Goal: Information Seeking & Learning: Learn about a topic

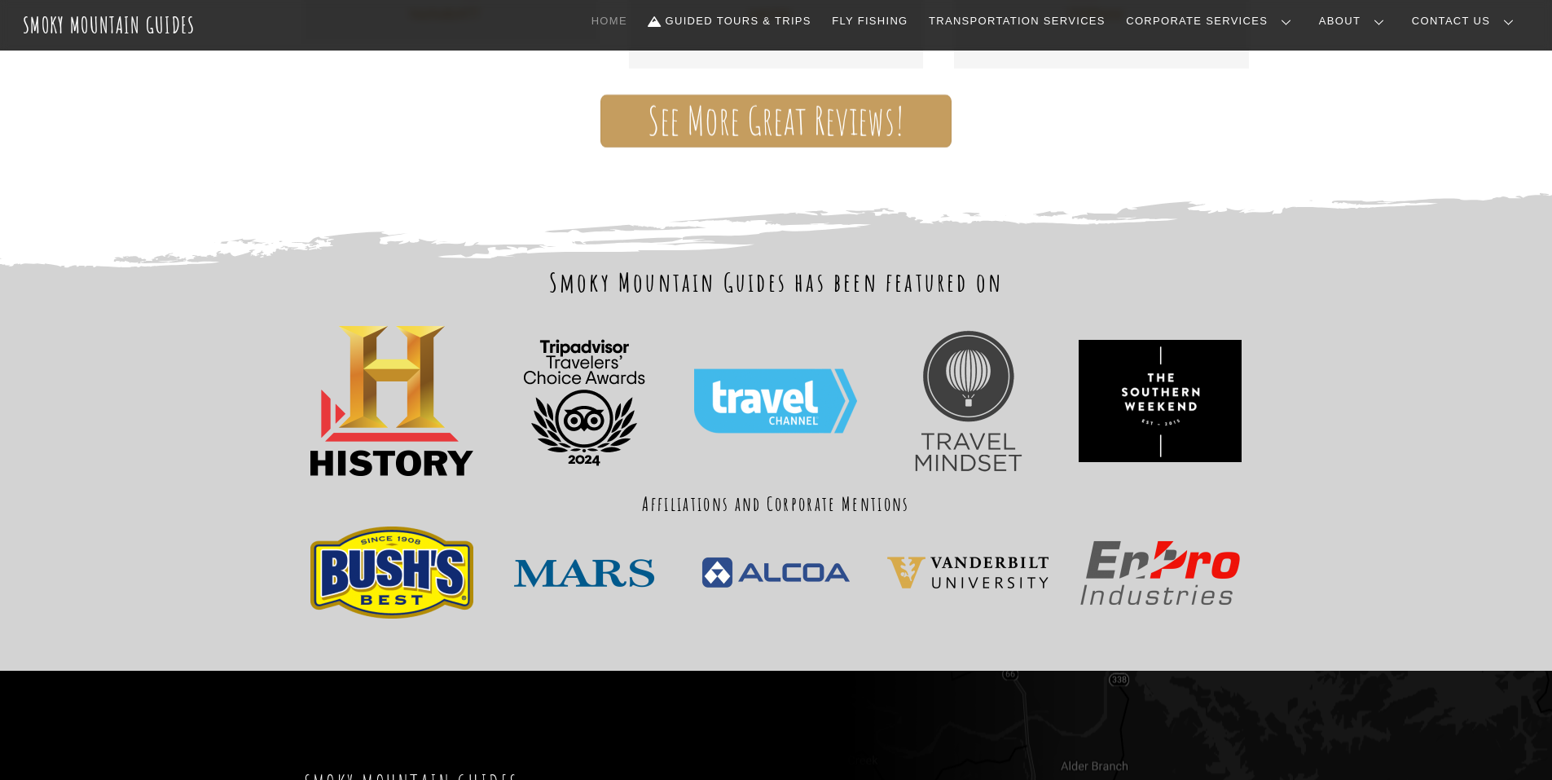
scroll to position [1546, 0]
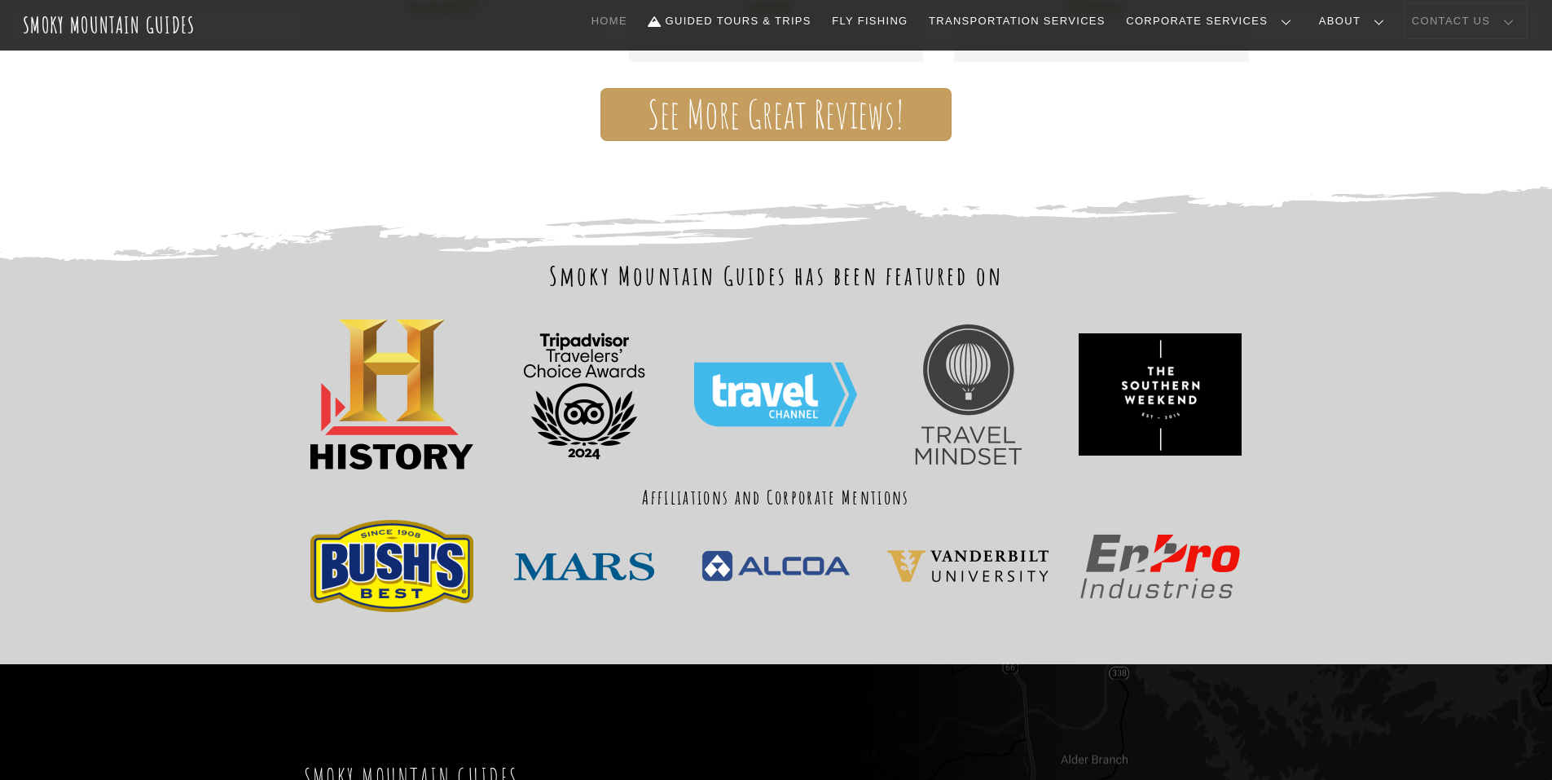
click at [1491, 12] on link "Contact Us" at bounding box center [1465, 21] width 121 height 34
click at [0, 0] on link "Contact Us" at bounding box center [0, 0] width 0 height 0
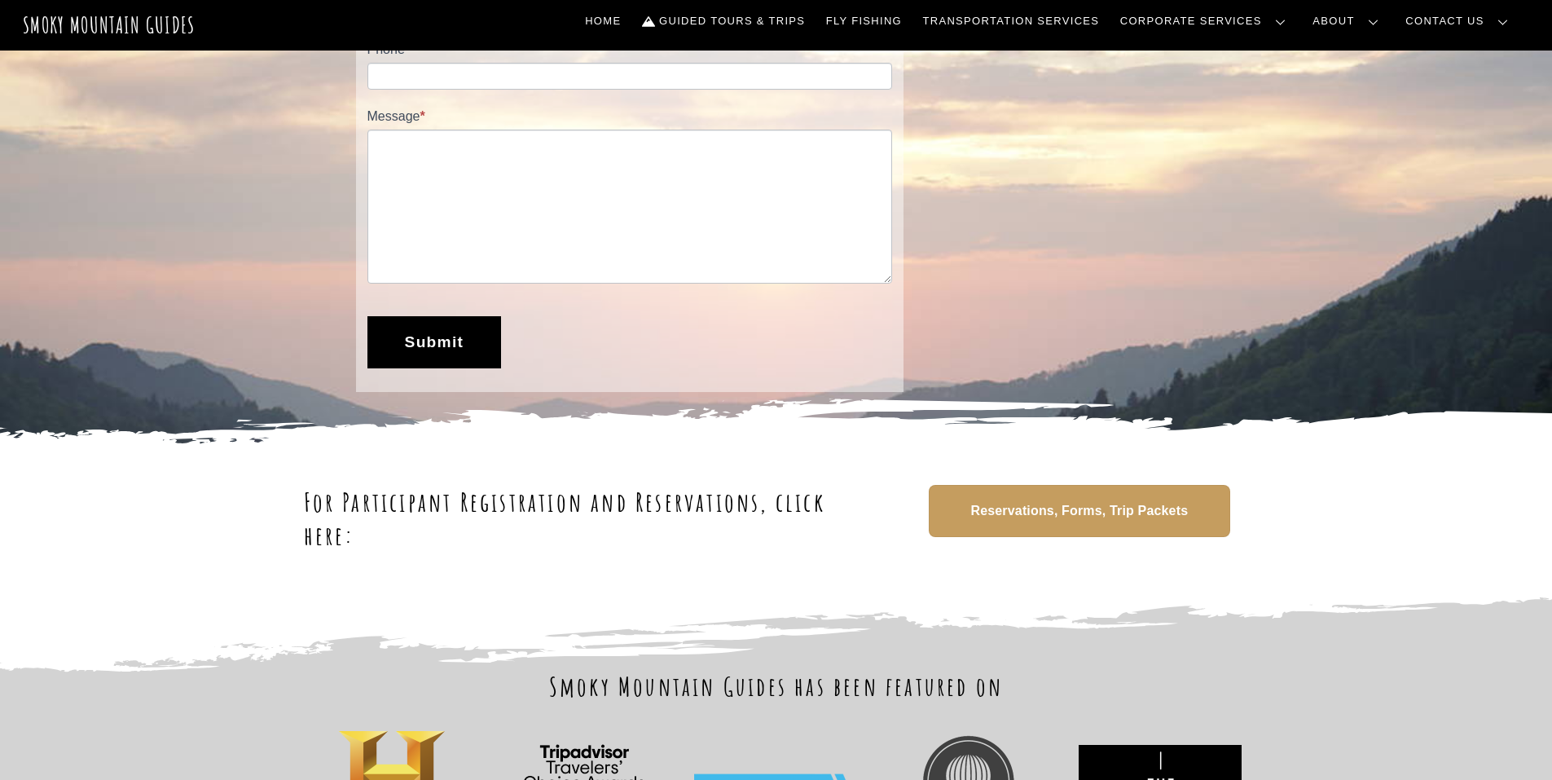
scroll to position [489, 0]
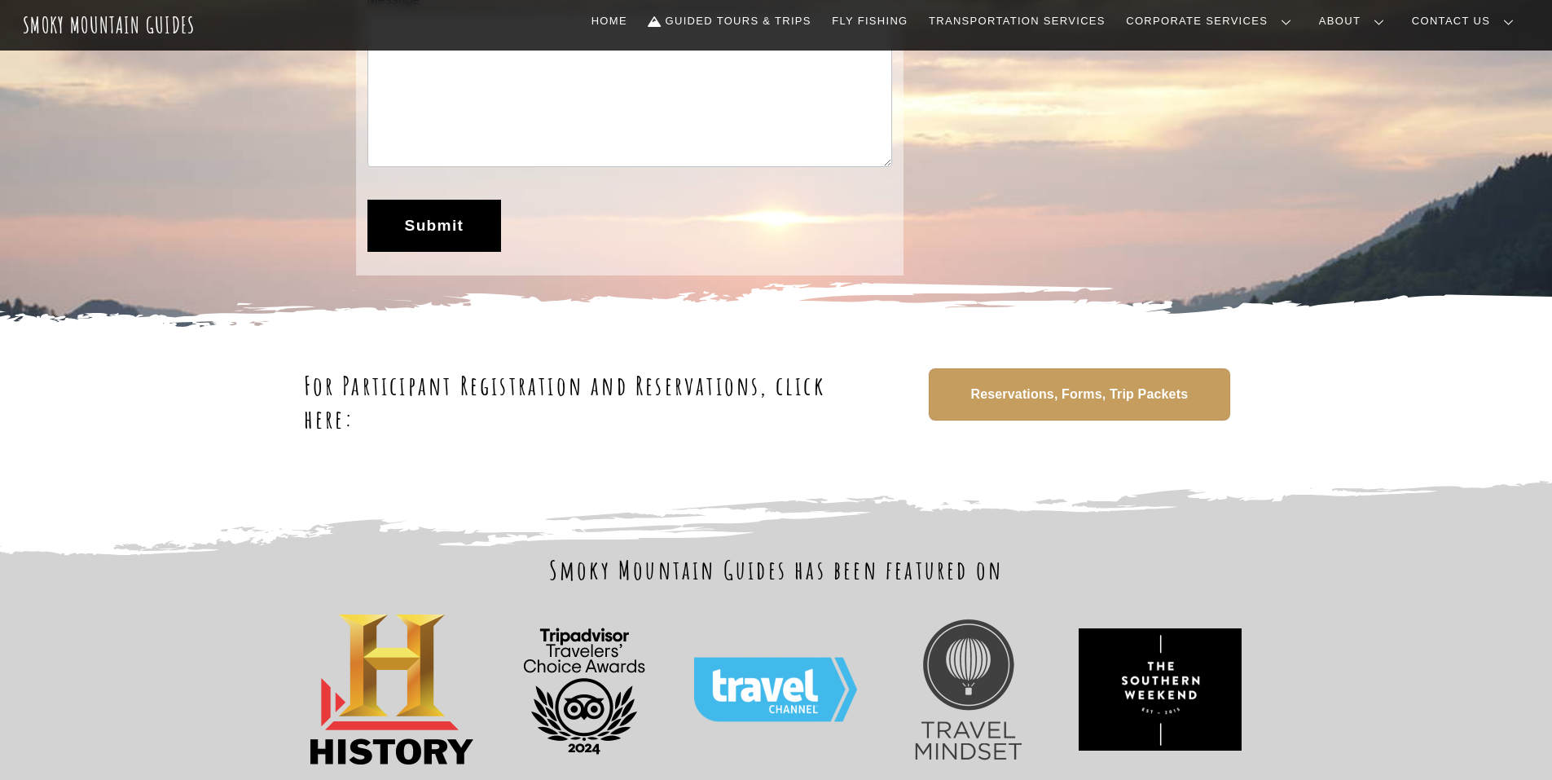
click at [1045, 400] on span "Reservations, Forms, Trip Packets" at bounding box center [1079, 394] width 218 height 17
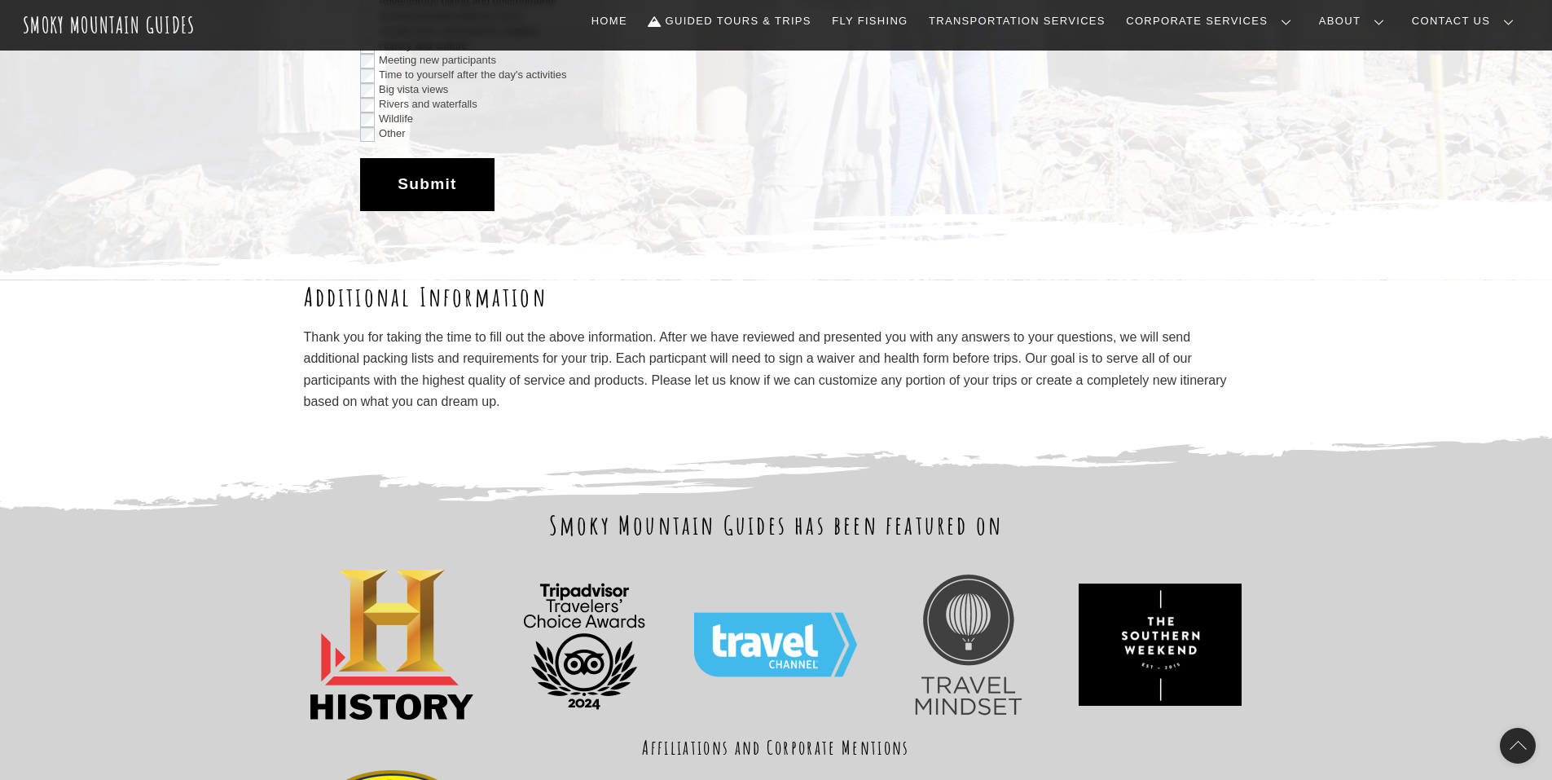
scroll to position [2933, 0]
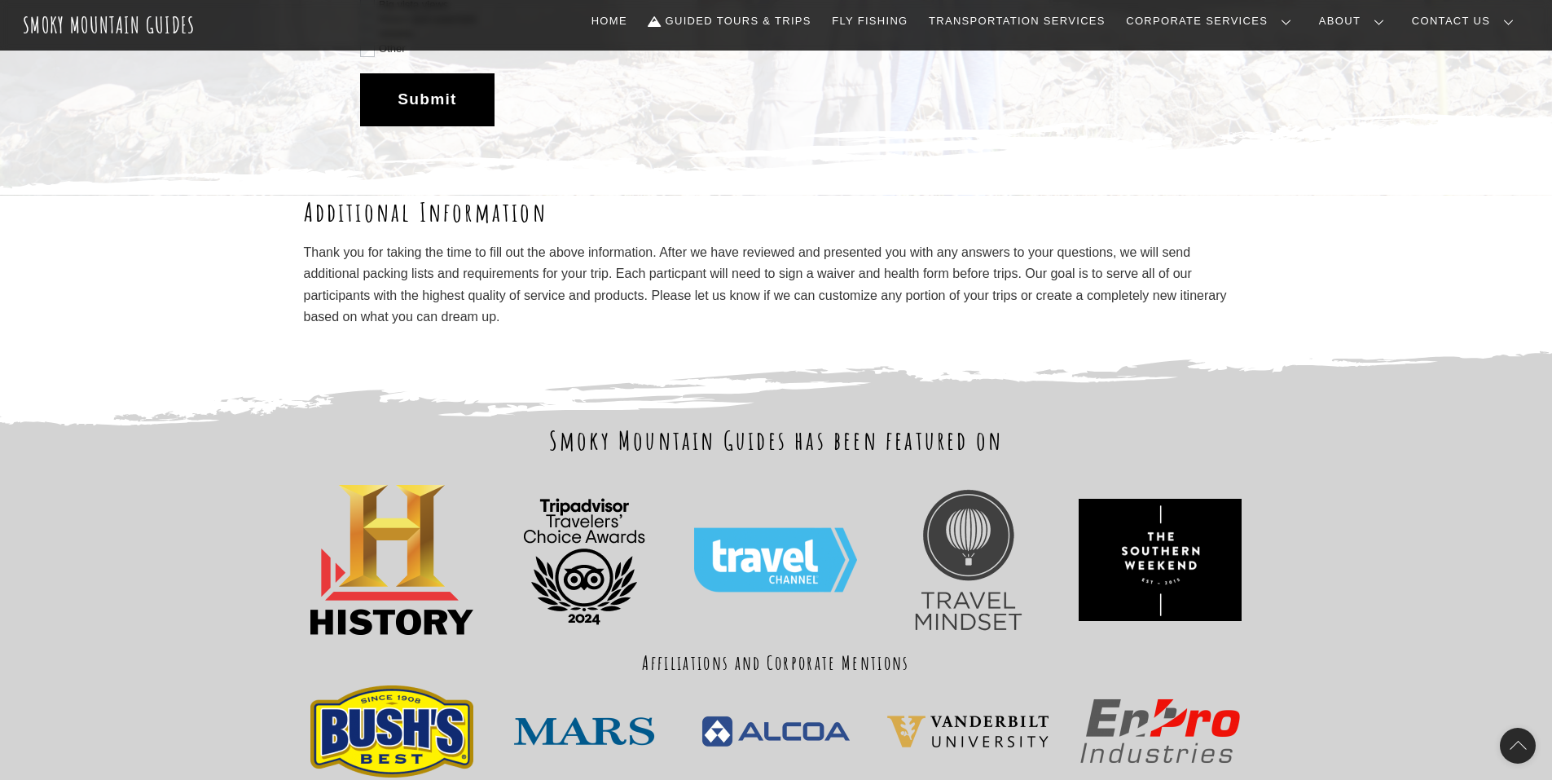
click at [0, 0] on link "Contact Us" at bounding box center [0, 0] width 0 height 0
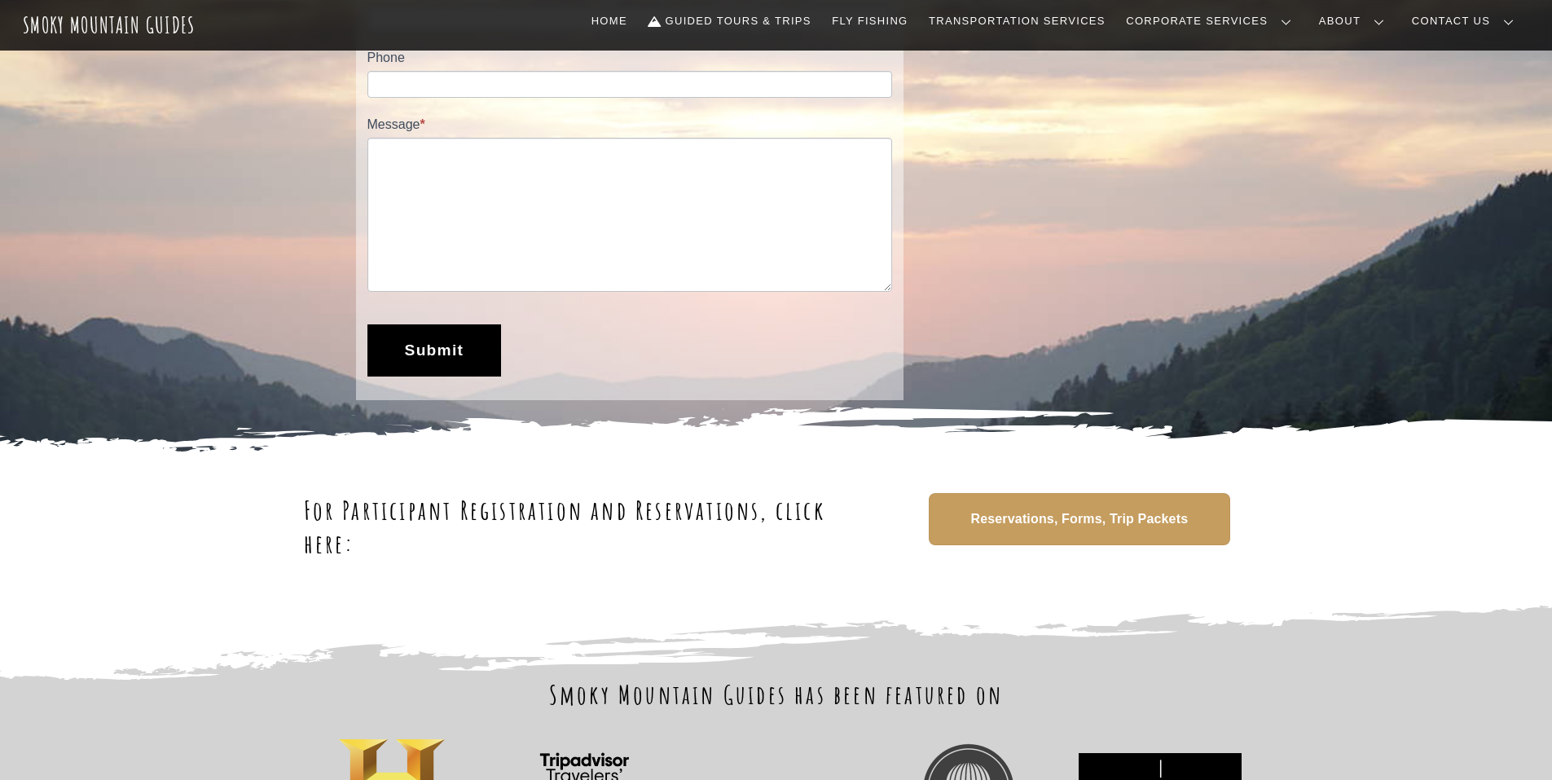
scroll to position [815, 0]
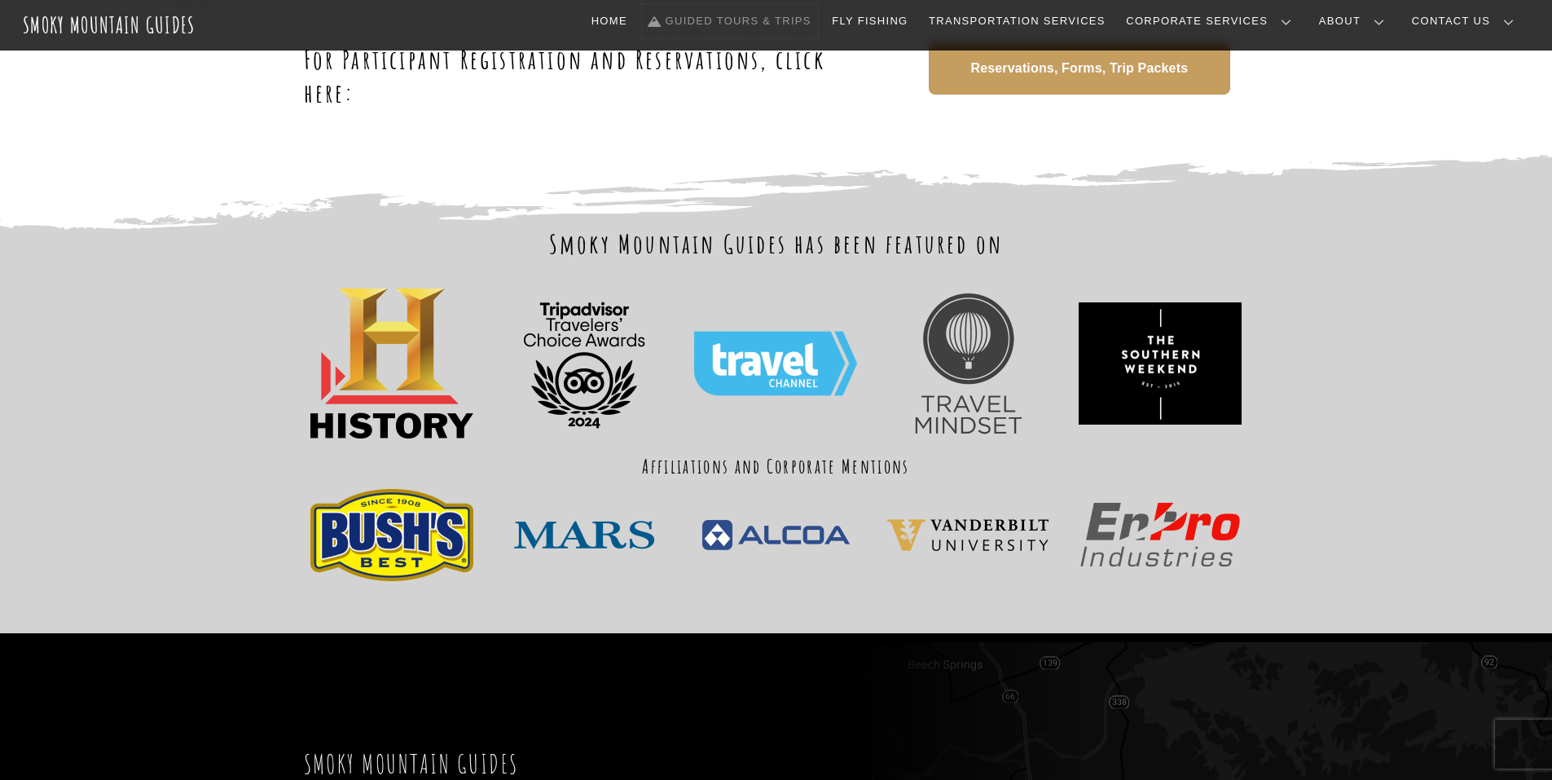
click at [758, 20] on link "Guided Tours & Trips" at bounding box center [730, 21] width 176 height 34
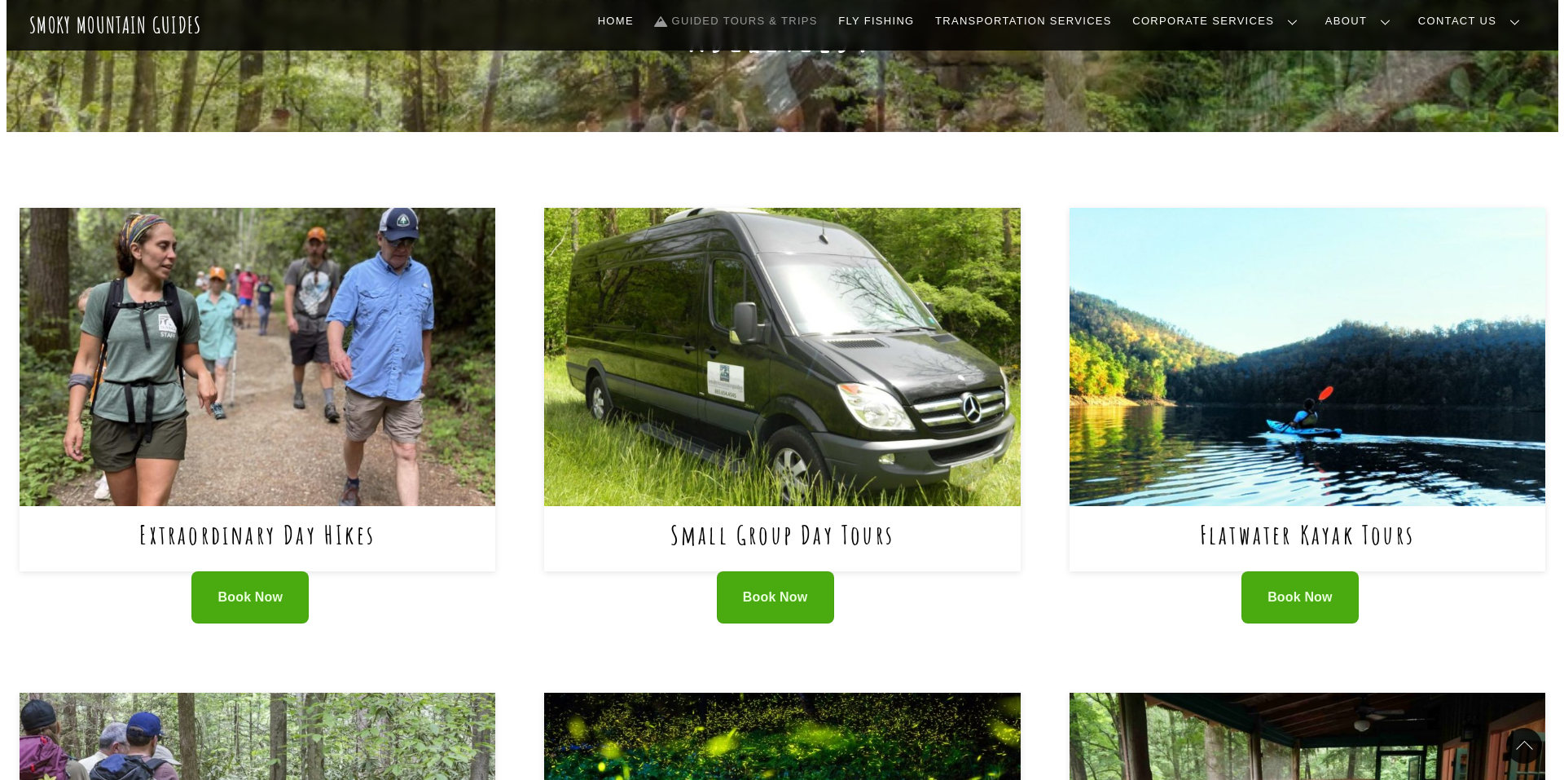
scroll to position [489, 0]
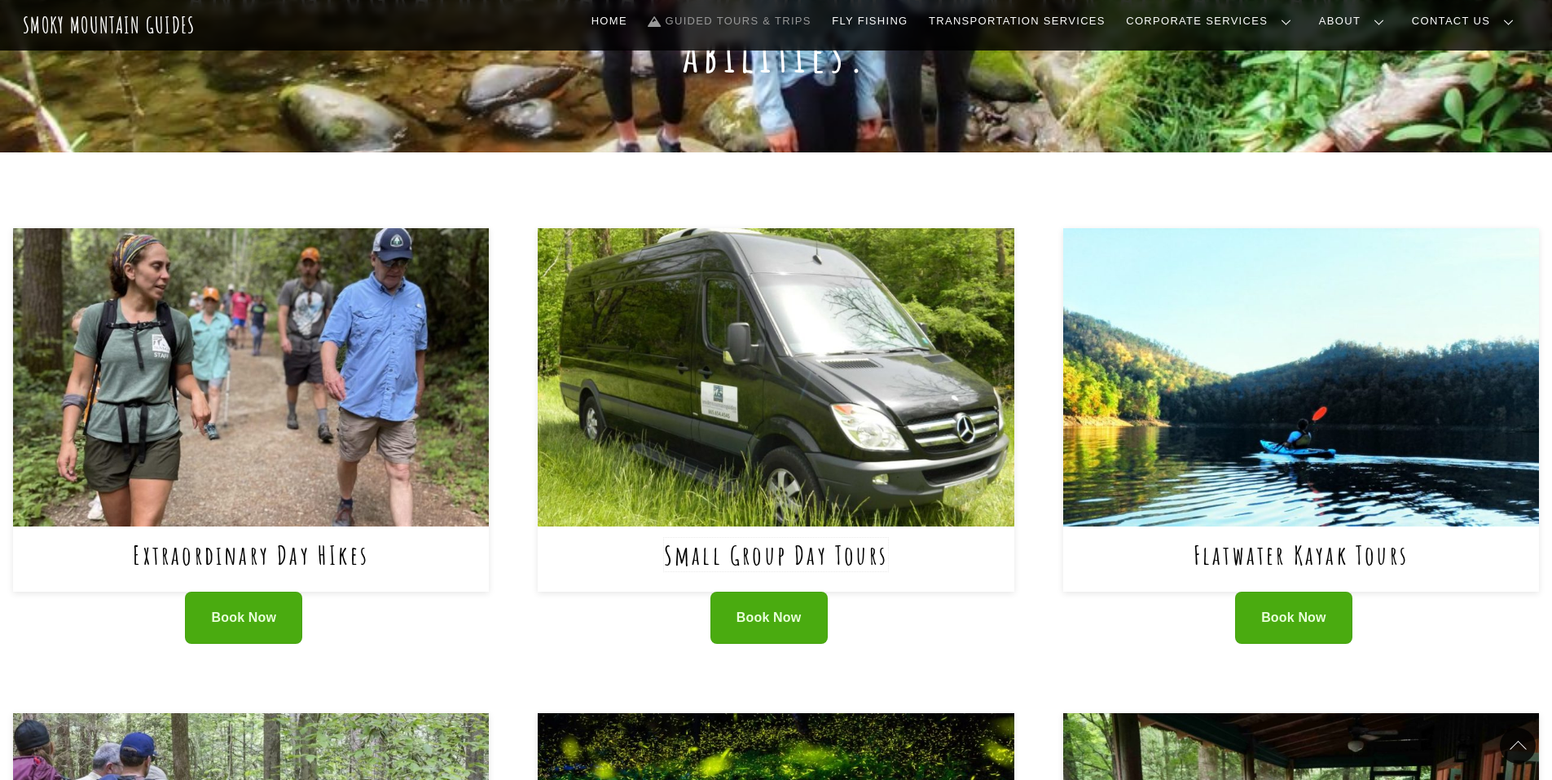
click at [710, 538] on link "Small Group Day Tours" at bounding box center [776, 554] width 224 height 33
